Goal: Transaction & Acquisition: Obtain resource

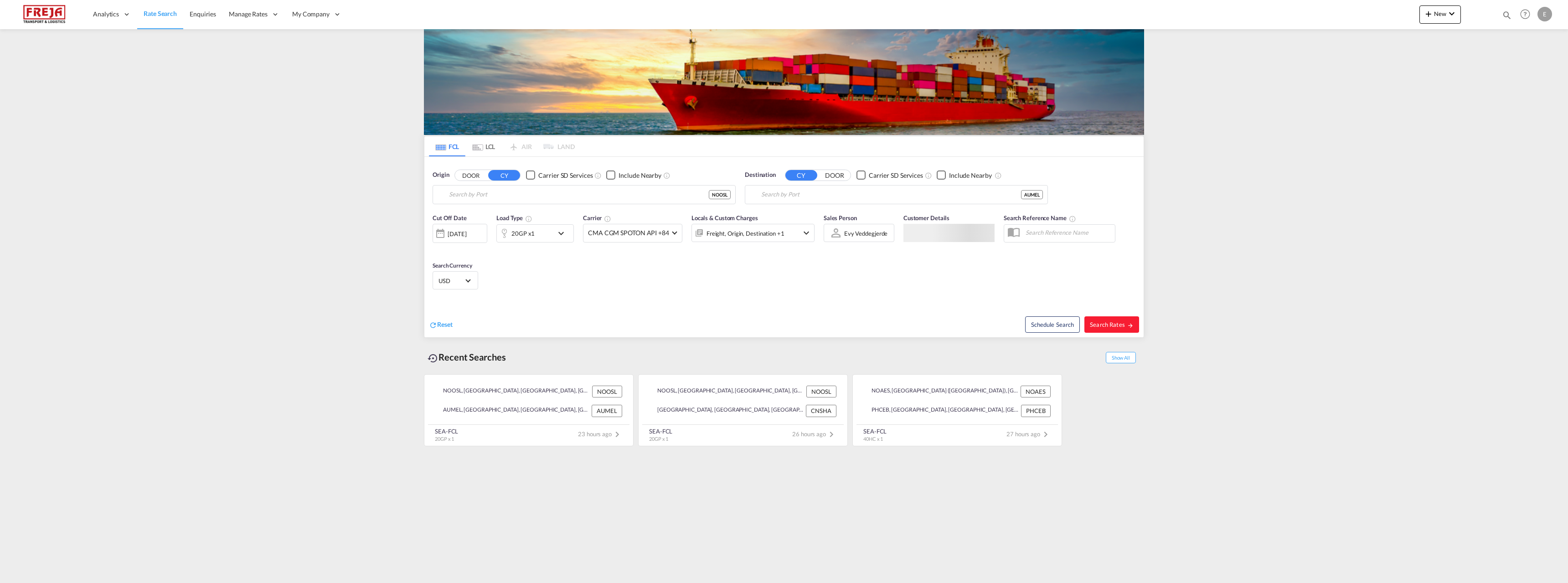
type input "[GEOGRAPHIC_DATA], NOOSL"
type input "[GEOGRAPHIC_DATA], [GEOGRAPHIC_DATA]"
click at [486, 220] on div "Alesund (A alesund ) Norway NOAES" at bounding box center [519, 219] width 173 height 27
type input "Alesund ([GEOGRAPHIC_DATA]), NOAES"
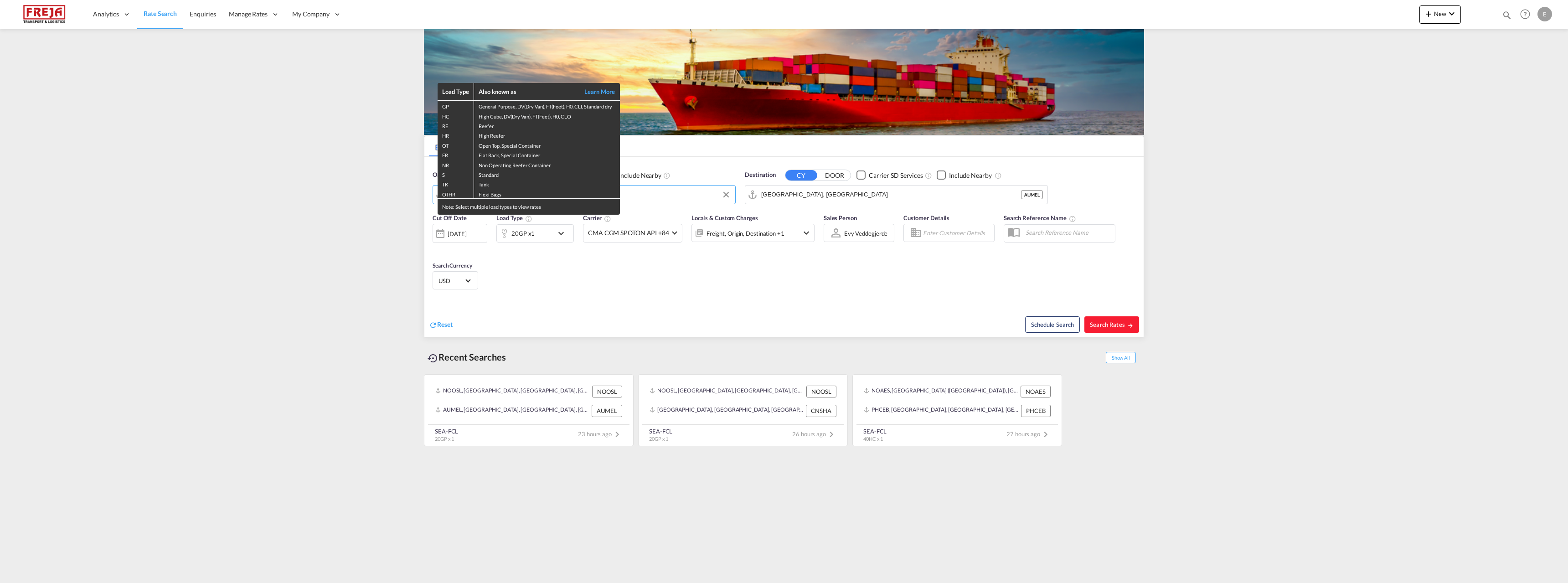
click at [832, 195] on div "Load Type Also known as Learn More GP General Purpose, DV(Dry Van), FT(Feet), H…" at bounding box center [784, 292] width 1568 height 583
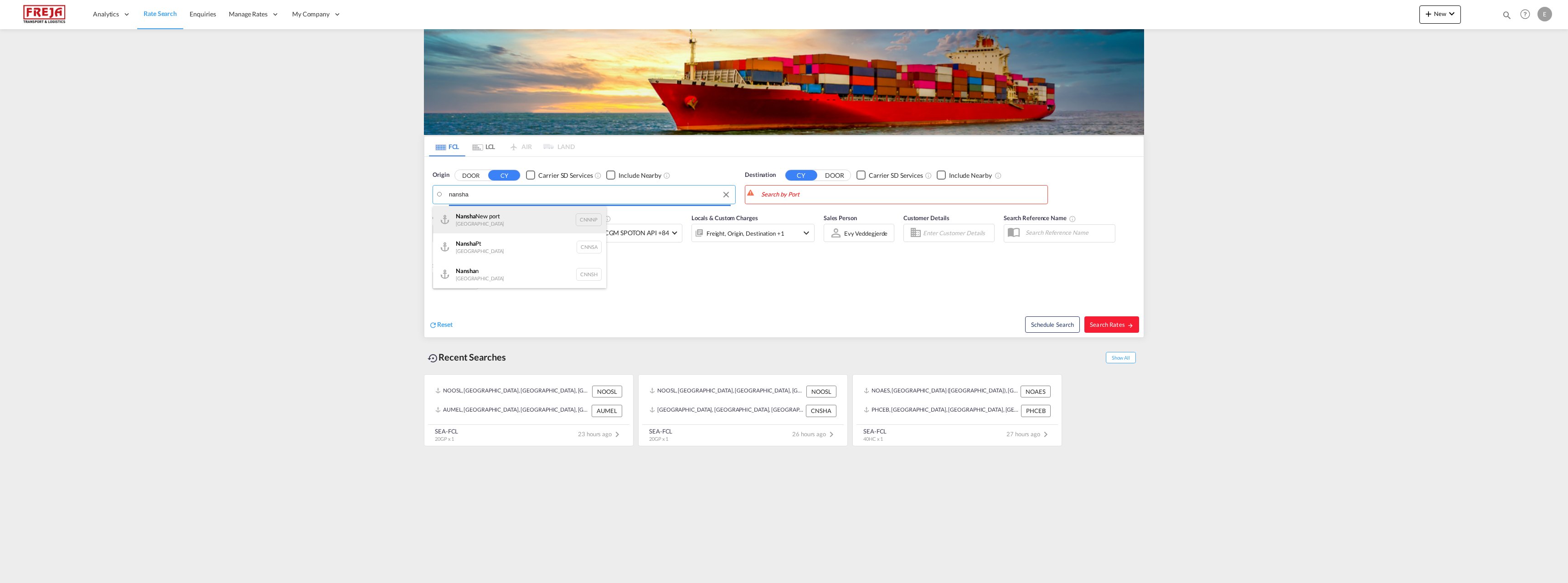
drag, startPoint x: 544, startPoint y: 206, endPoint x: 504, endPoint y: 195, distance: 41.5
click at [506, 196] on body "Analytics Reports Dashboard Rate Search Enquiries Manage Rates Contract Rates" at bounding box center [784, 292] width 1568 height 583
click at [469, 203] on md-autocomplete-wrap "nansha" at bounding box center [590, 197] width 282 height 18
drag, startPoint x: 475, startPoint y: 197, endPoint x: 379, endPoint y: 193, distance: 96.1
click at [379, 193] on body "Analytics Reports Dashboard Rate Search Enquiries Manage Rates Contract Rates" at bounding box center [784, 292] width 1568 height 583
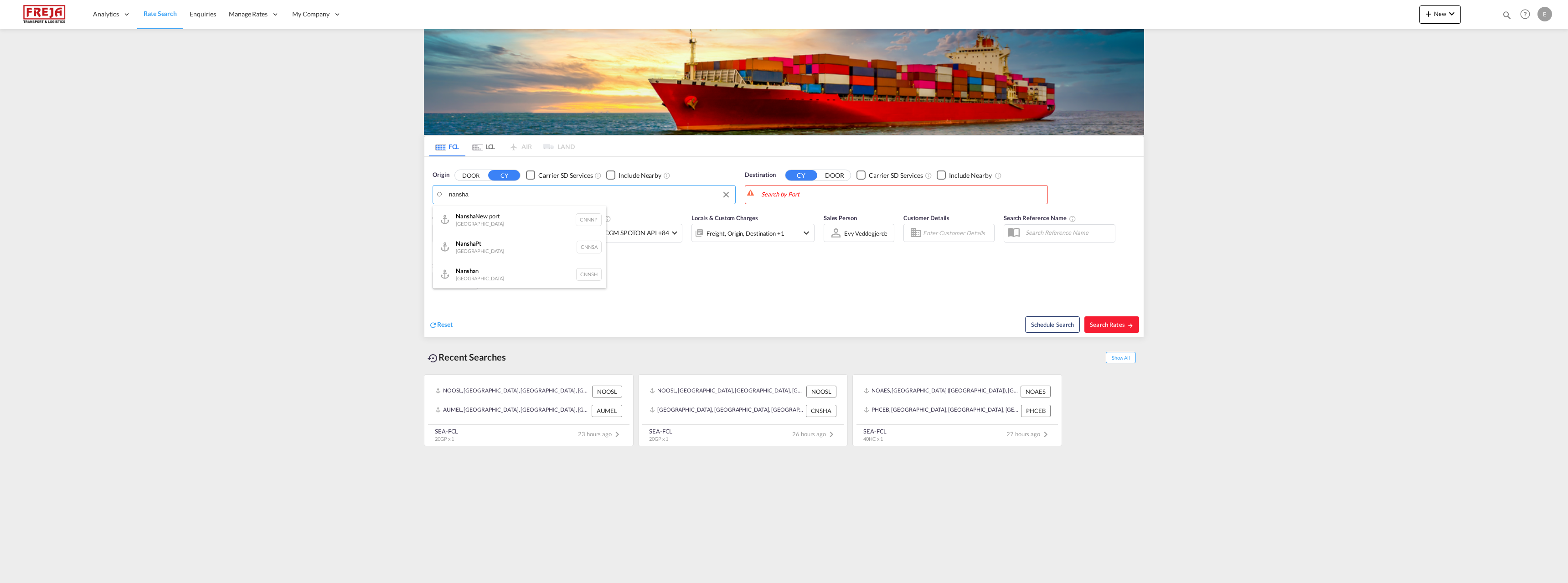
drag, startPoint x: 483, startPoint y: 195, endPoint x: 405, endPoint y: 194, distance: 78.0
type input "a"
click at [480, 220] on div "Alesund (A alesund ) Norway NOAES" at bounding box center [519, 219] width 173 height 27
type input "Alesund ([GEOGRAPHIC_DATA]), NOAES"
click at [821, 202] on md-autocomplete-wrap "Melbourne, AUMEL" at bounding box center [902, 197] width 282 height 18
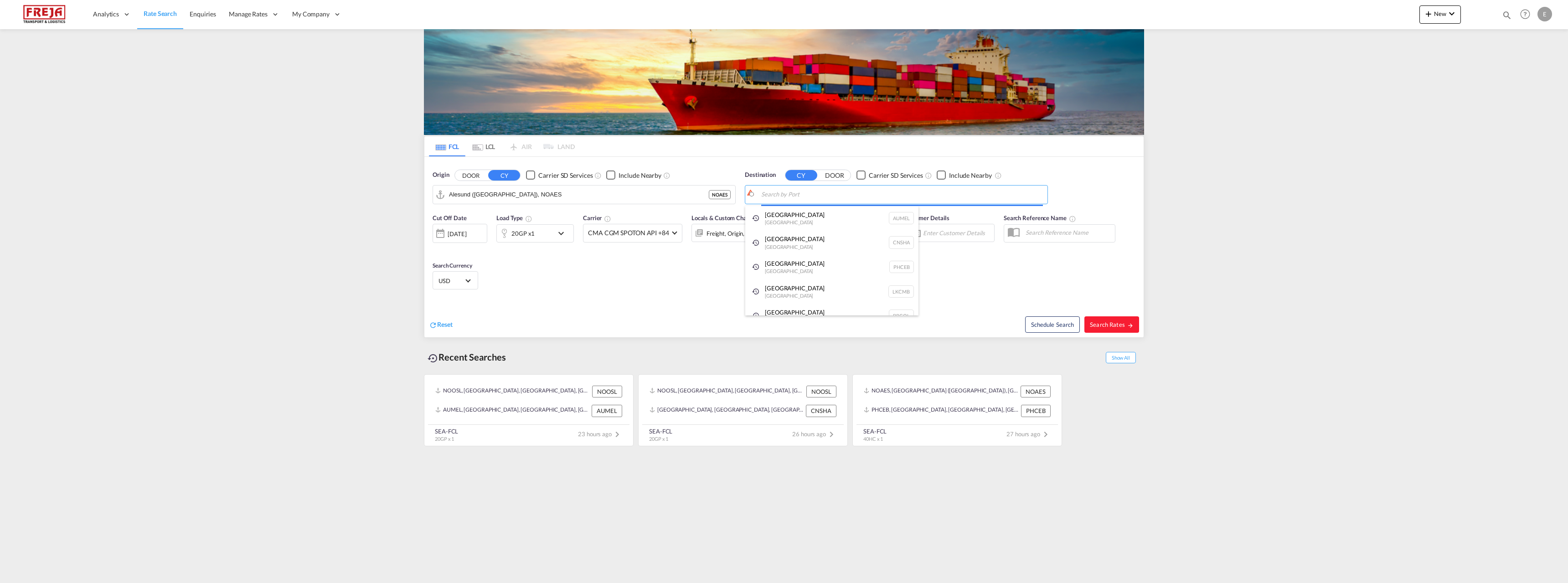
click at [810, 195] on body "Analytics Reports Dashboard Rate Search Enquiries Manage Rates Contract Rates" at bounding box center [784, 292] width 1568 height 583
click at [804, 240] on div "Nansha Pt China CNNSA" at bounding box center [831, 246] width 173 height 27
type input "Nansha Pt, CNNSA"
click at [552, 234] on div "20GP x1" at bounding box center [525, 233] width 57 height 18
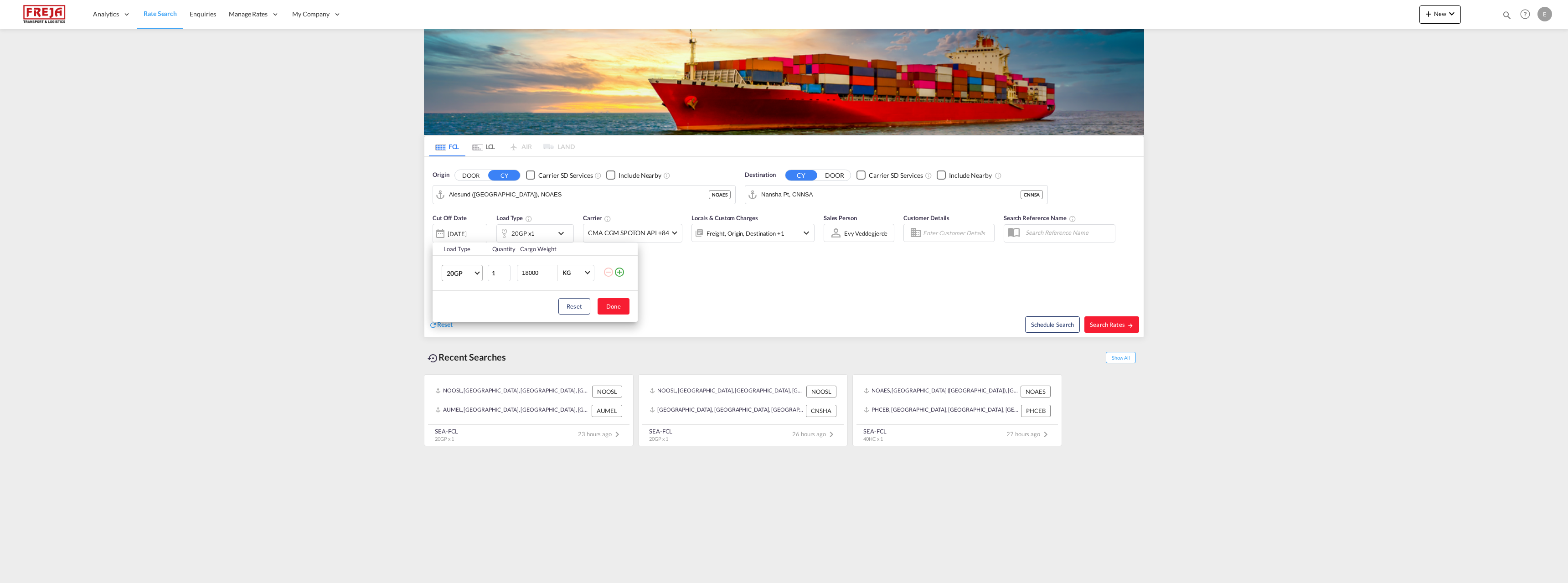
click at [474, 271] on md-select-value "20GP" at bounding box center [464, 273] width 37 height 15
click at [465, 313] on md-option "40HC" at bounding box center [471, 316] width 62 height 22
click at [620, 301] on button "Done" at bounding box center [614, 306] width 32 height 16
click at [1110, 327] on span "Search Rates" at bounding box center [1111, 324] width 44 height 7
type input "NOAES to CNNSA / [DATE]"
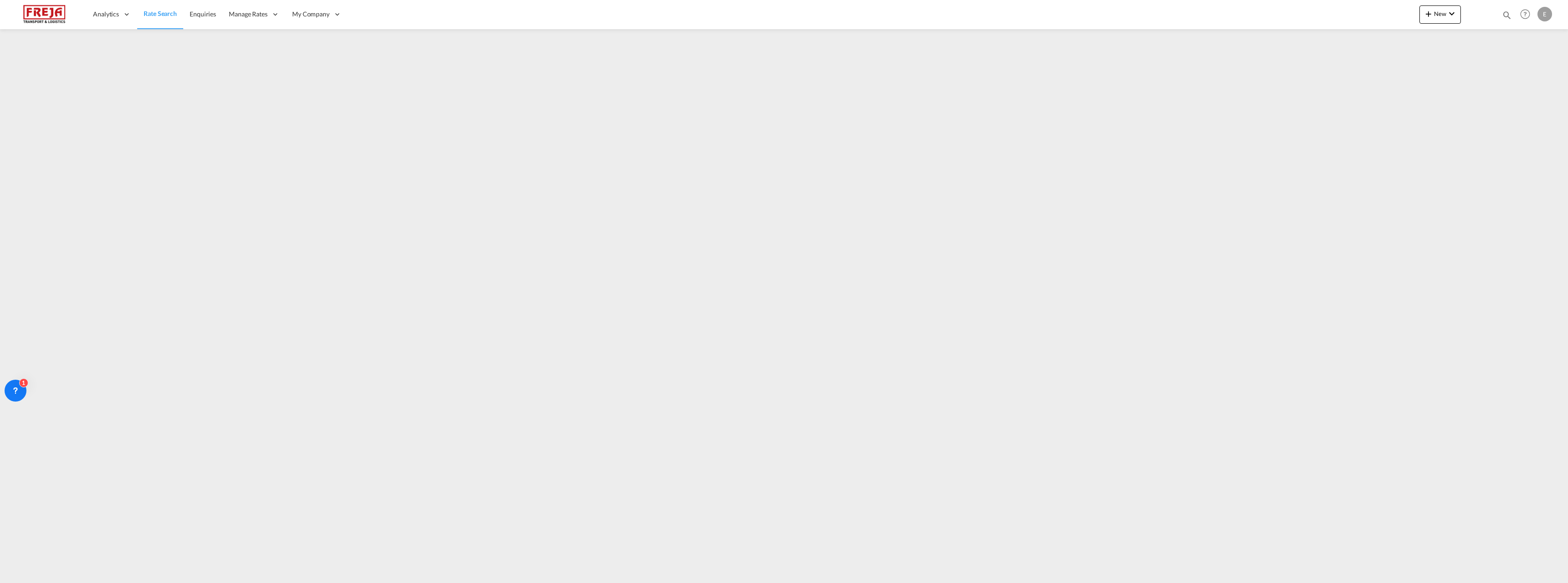
click at [159, 13] on span "Rate Search" at bounding box center [160, 13] width 33 height 8
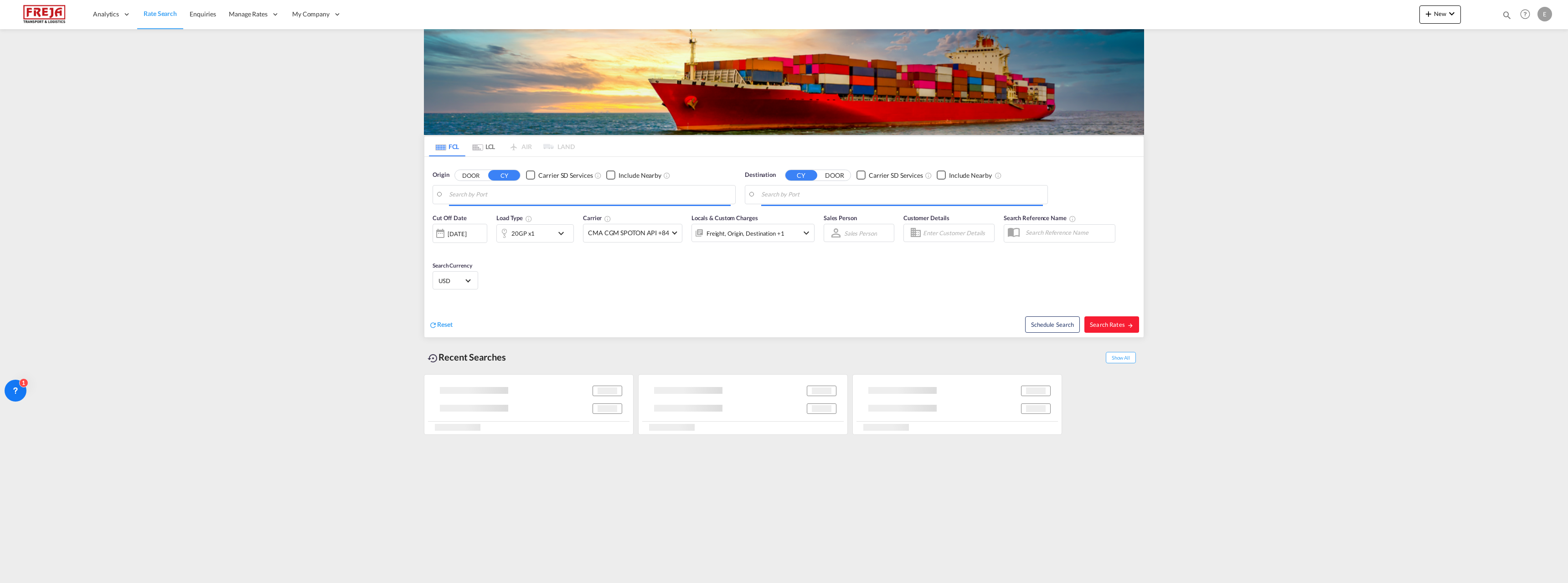
type input "Alesund ([GEOGRAPHIC_DATA]), NOAES"
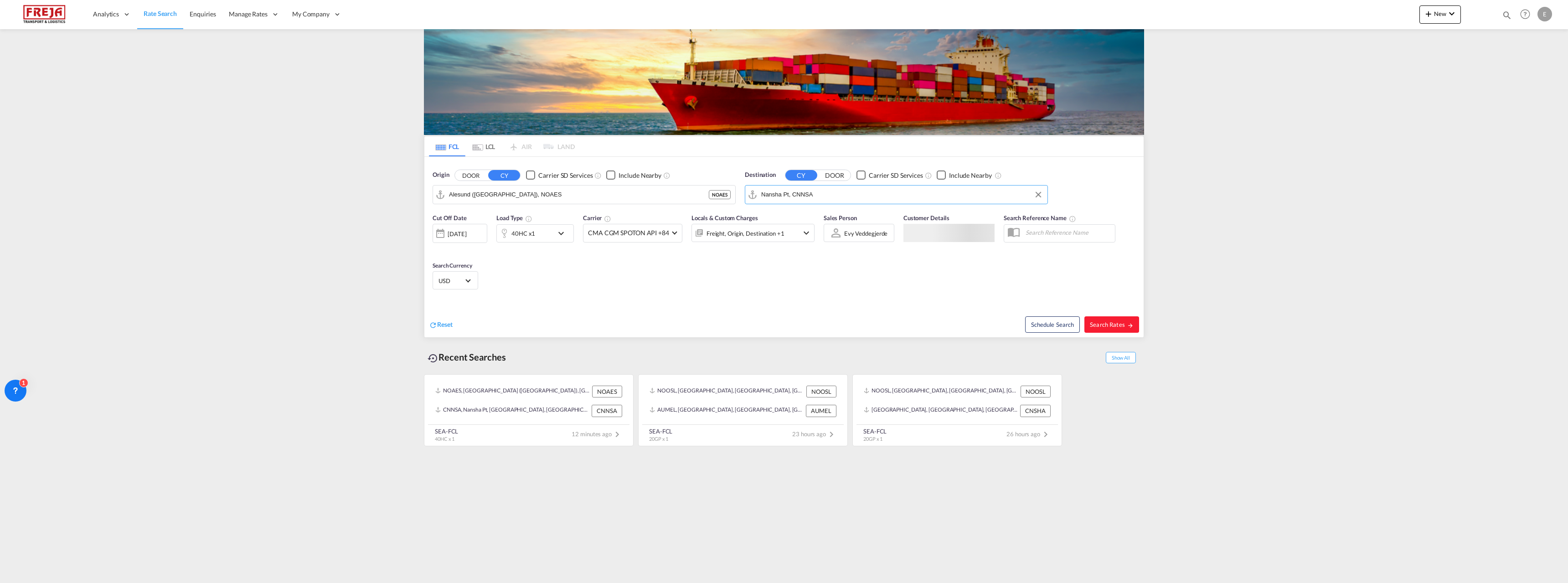
click at [828, 194] on input "Nansha Pt, CNNSA" at bounding box center [902, 195] width 282 height 13
click at [810, 224] on div "San Antonio [GEOGRAPHIC_DATA] CLSAI" at bounding box center [831, 219] width 173 height 27
type input "San Antonio, CLSAI"
click at [1121, 320] on button "Search Rates" at bounding box center [1111, 324] width 55 height 16
type input "NOAES to CLSAI / [DATE]"
